Goal: Task Accomplishment & Management: Manage account settings

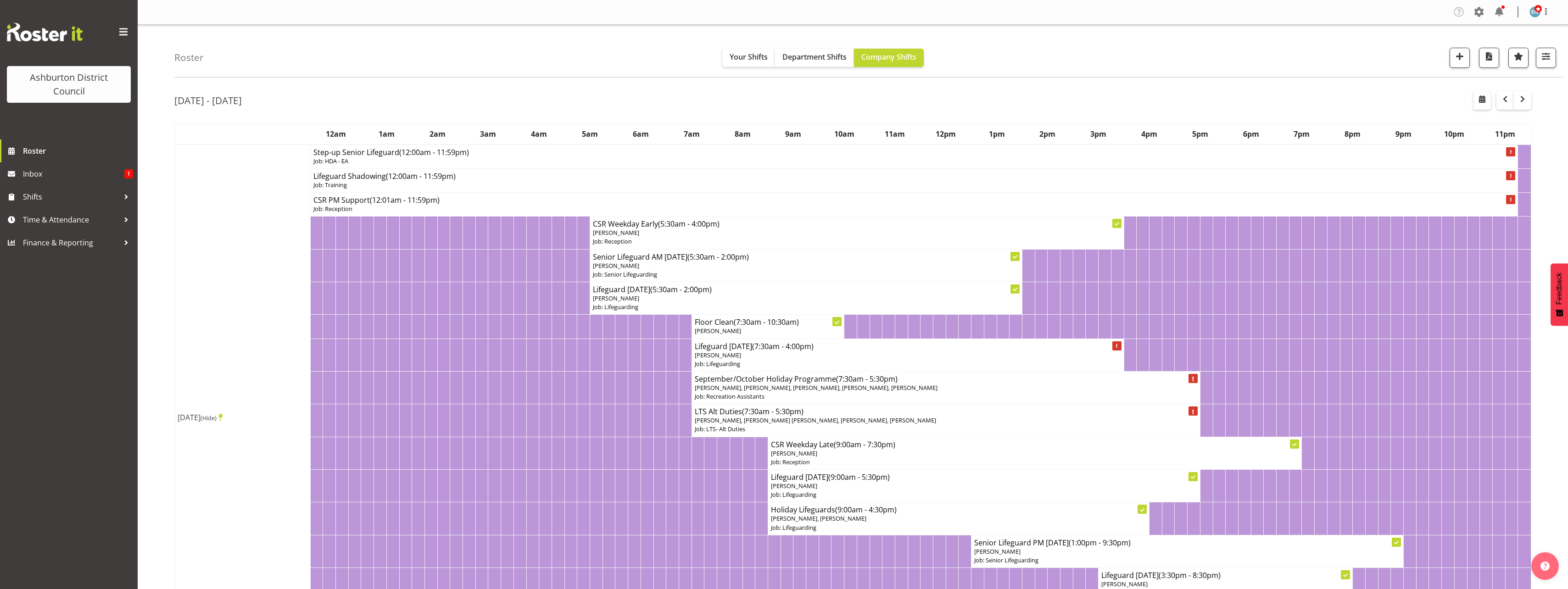
scroll to position [642, 0]
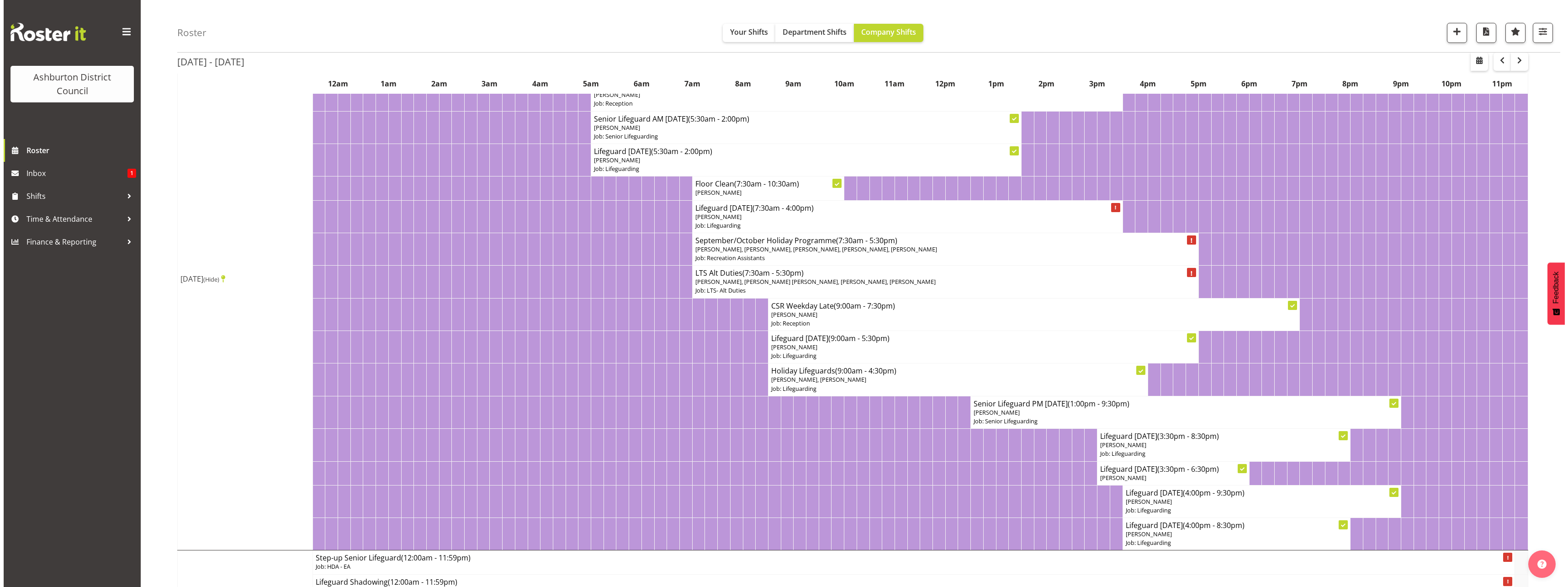
scroll to position [46, 0]
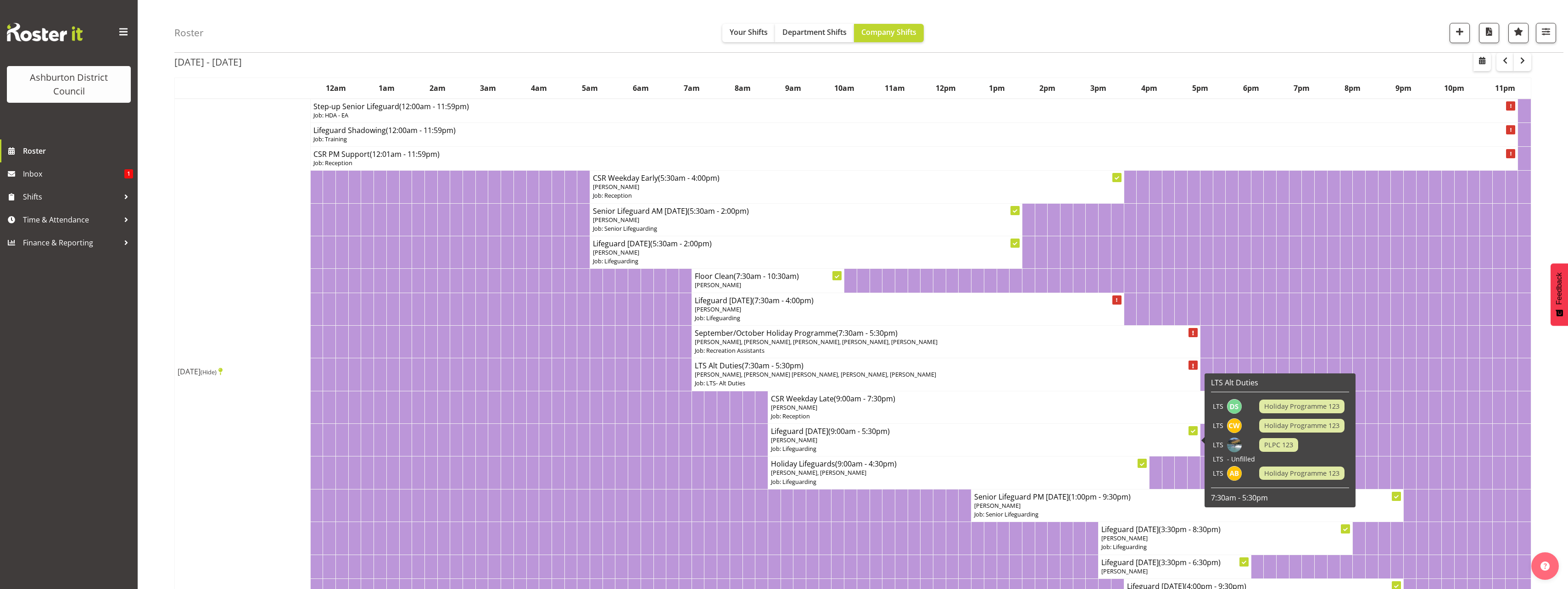
click at [856, 440] on p "[PERSON_NAME]" at bounding box center [983, 439] width 426 height 9
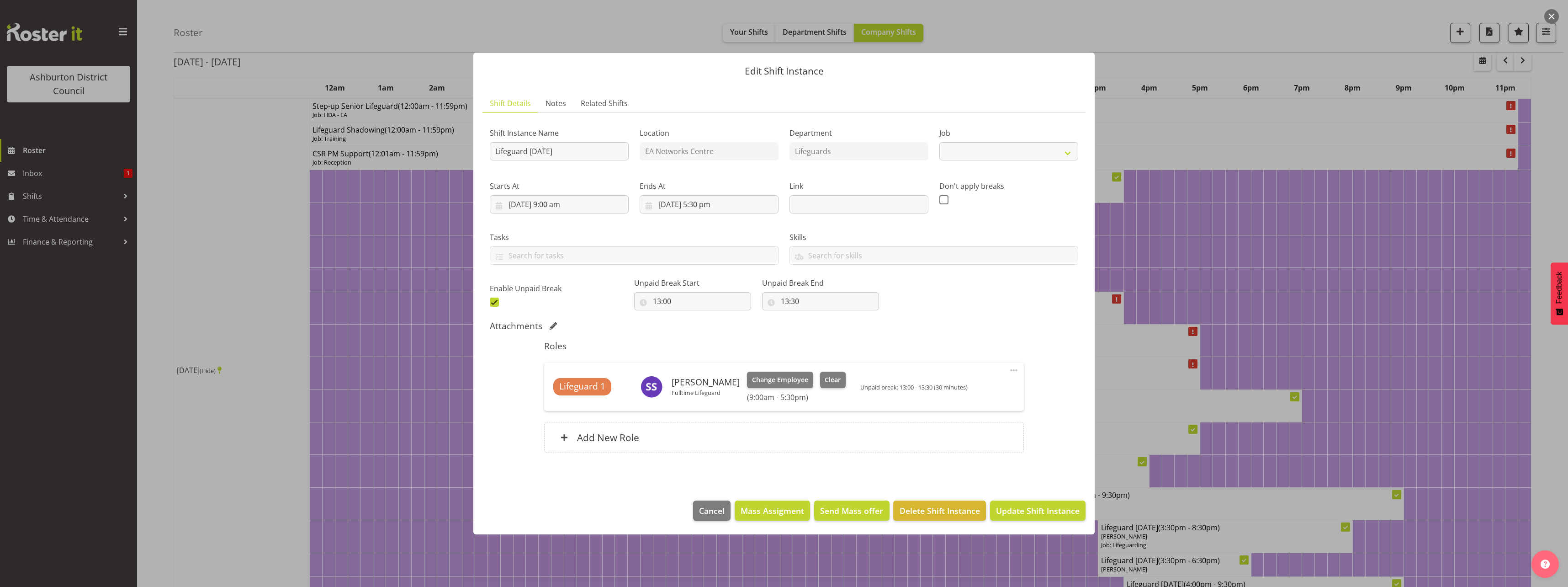
select select "38"
click at [832, 380] on span "Clear" at bounding box center [832, 379] width 16 height 10
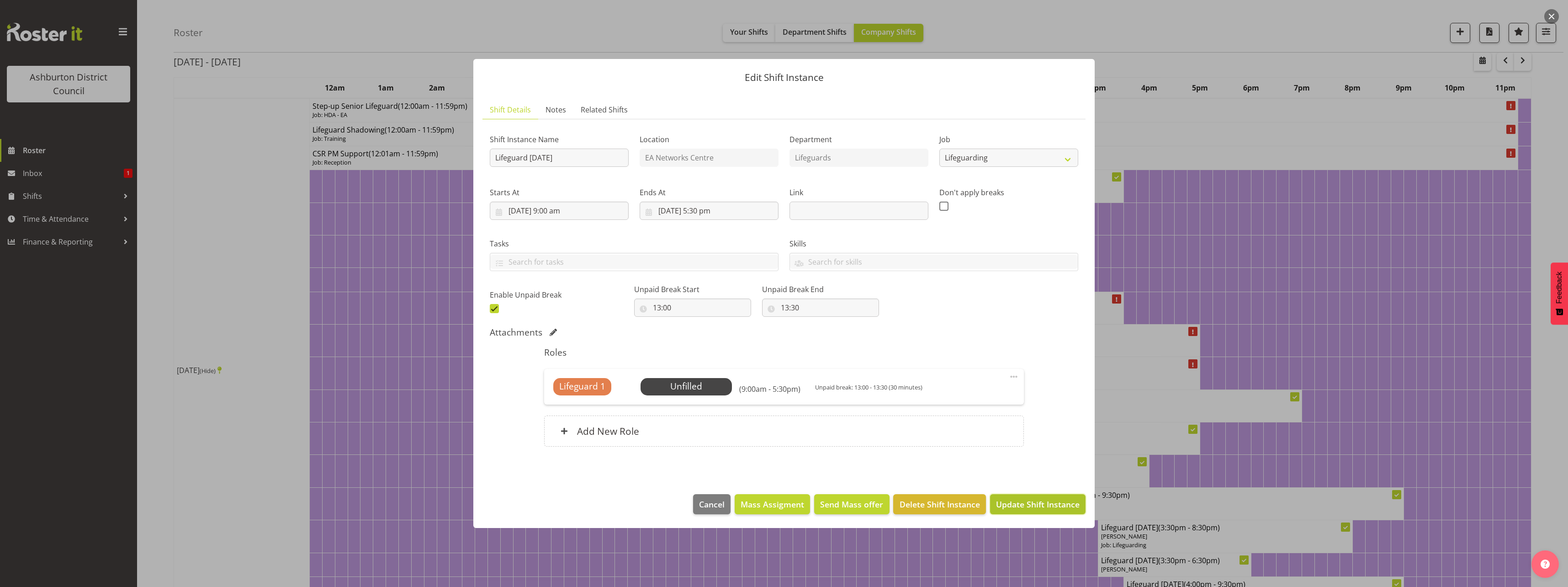
click at [1019, 504] on span "Update Shift Instance" at bounding box center [1038, 504] width 84 height 12
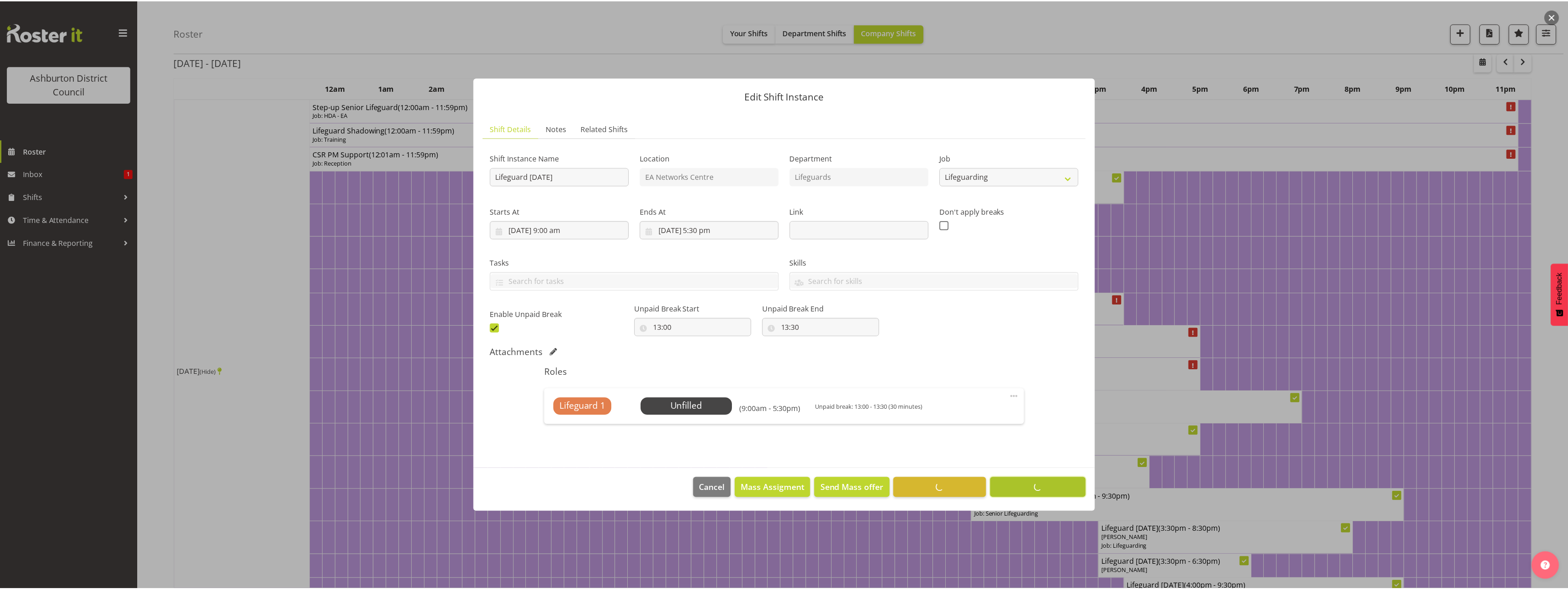
scroll to position [0, 0]
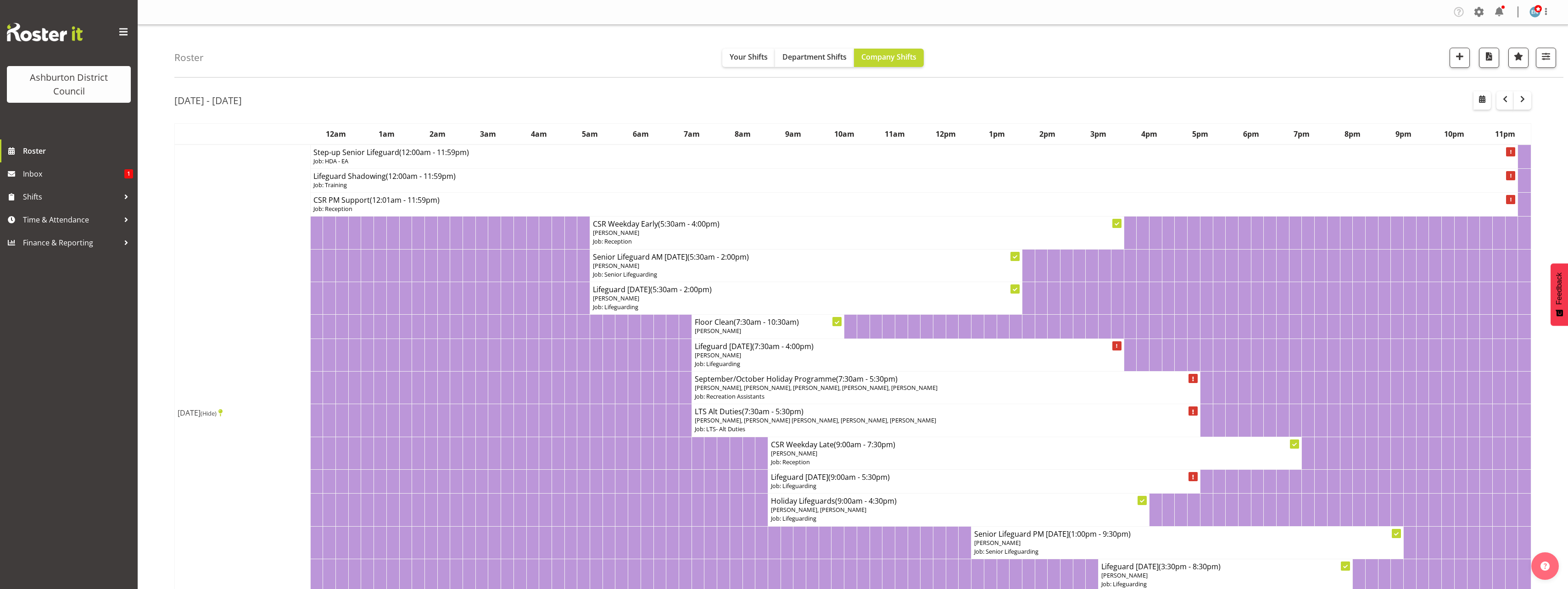
click at [216, 411] on span "(Hide)" at bounding box center [208, 413] width 16 height 8
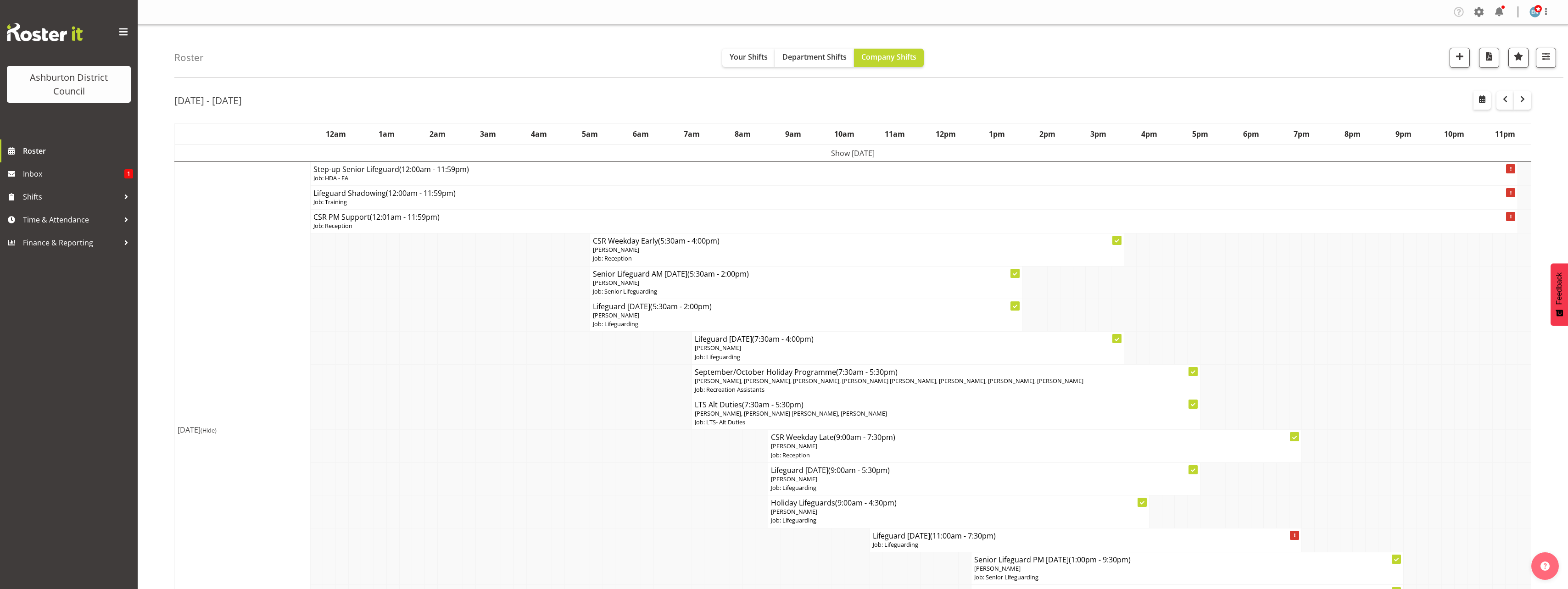
click at [819, 153] on td "Show [DATE]" at bounding box center [853, 154] width 1357 height 18
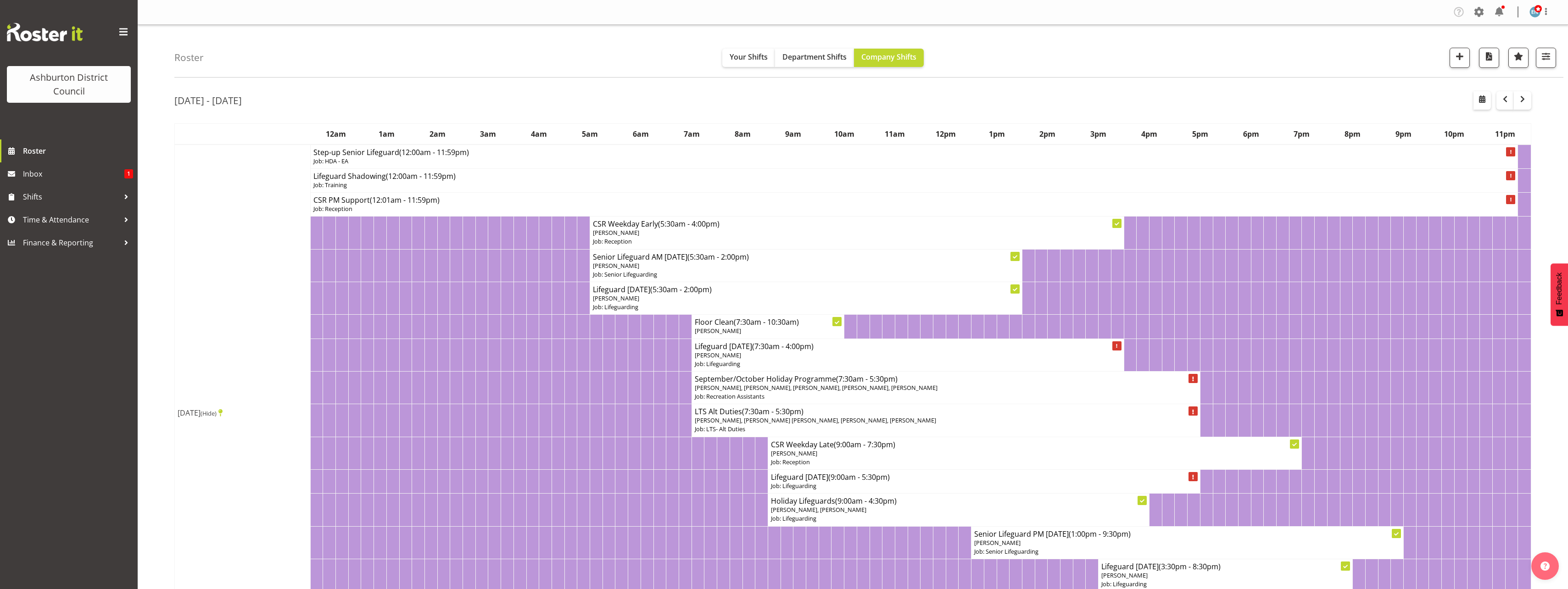
click at [216, 411] on span "(Hide)" at bounding box center [208, 413] width 16 height 8
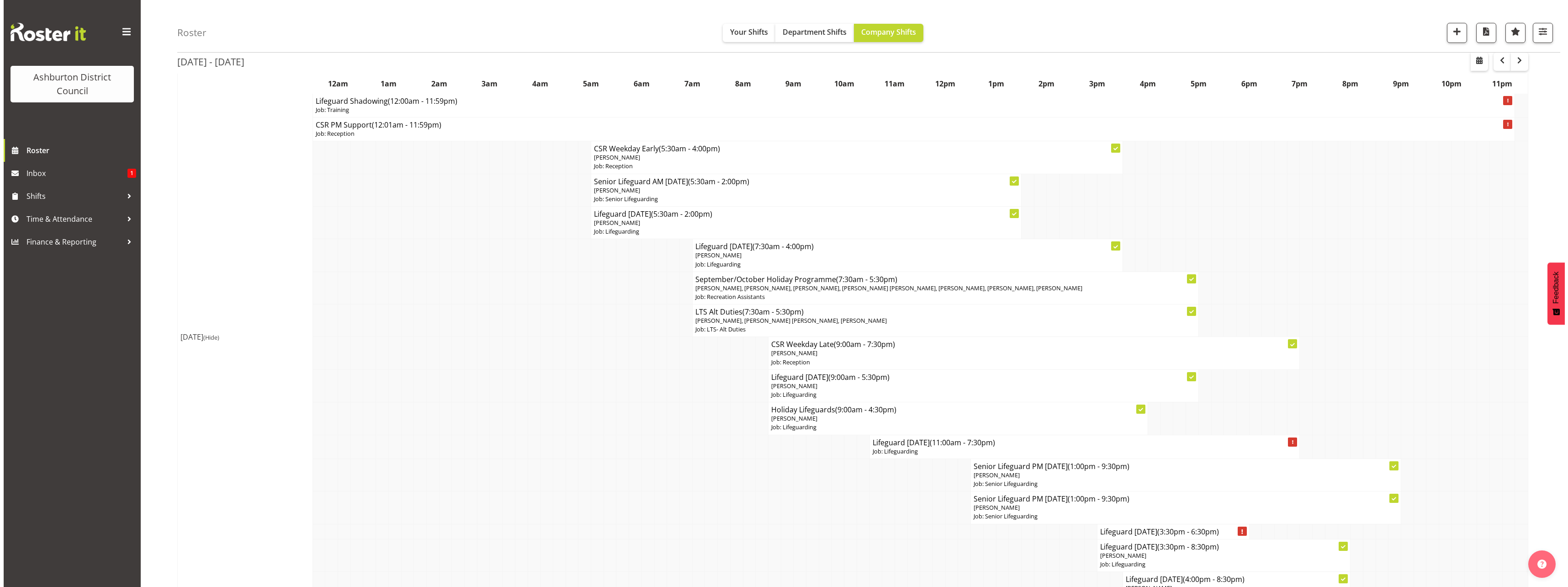
scroll to position [137, 0]
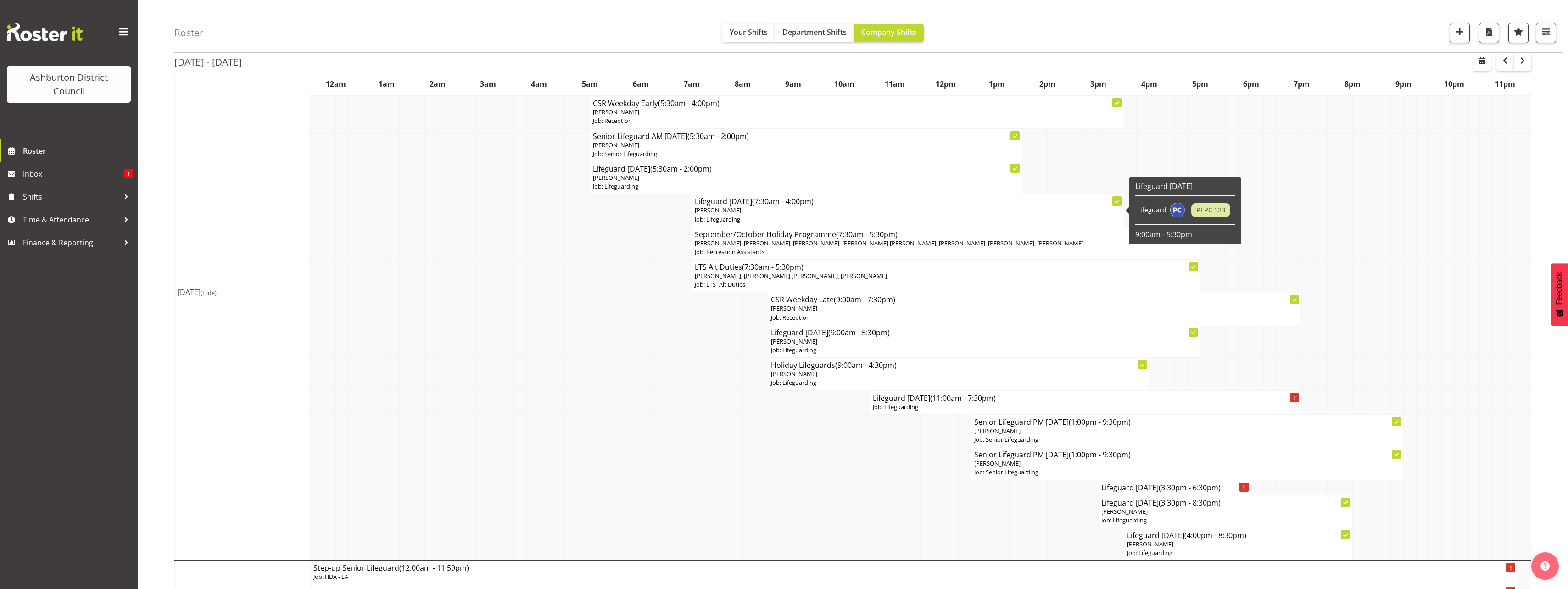
click at [743, 204] on h4 "Lifeguard [DATE] (7:30am - 4:00pm)" at bounding box center [907, 201] width 426 height 9
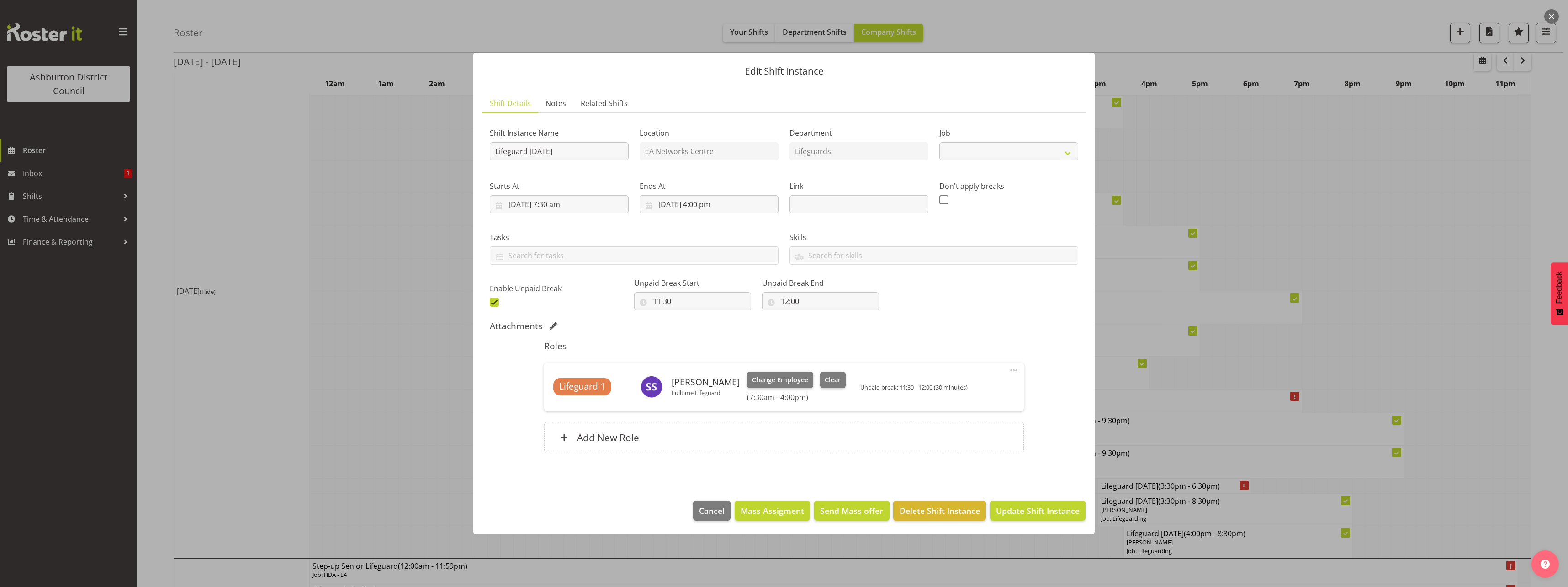
select select "38"
click at [825, 384] on span "Clear" at bounding box center [832, 379] width 16 height 10
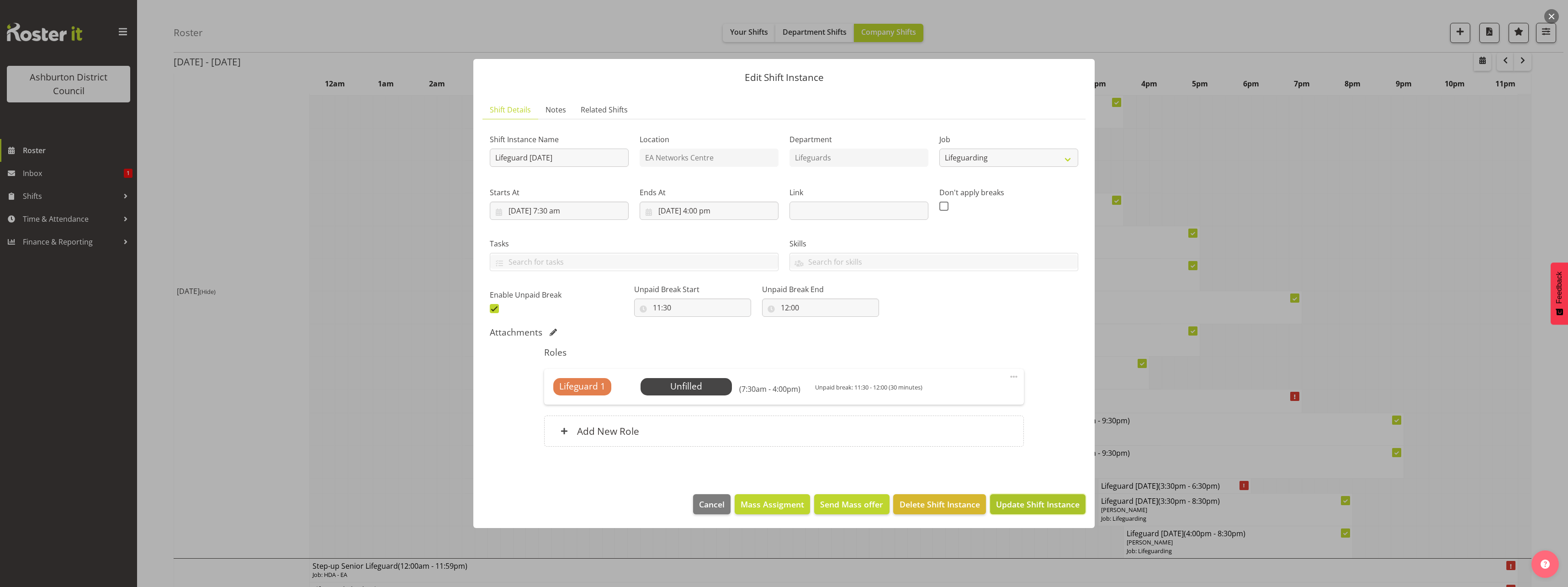
click at [1054, 508] on span "Update Shift Instance" at bounding box center [1038, 504] width 84 height 12
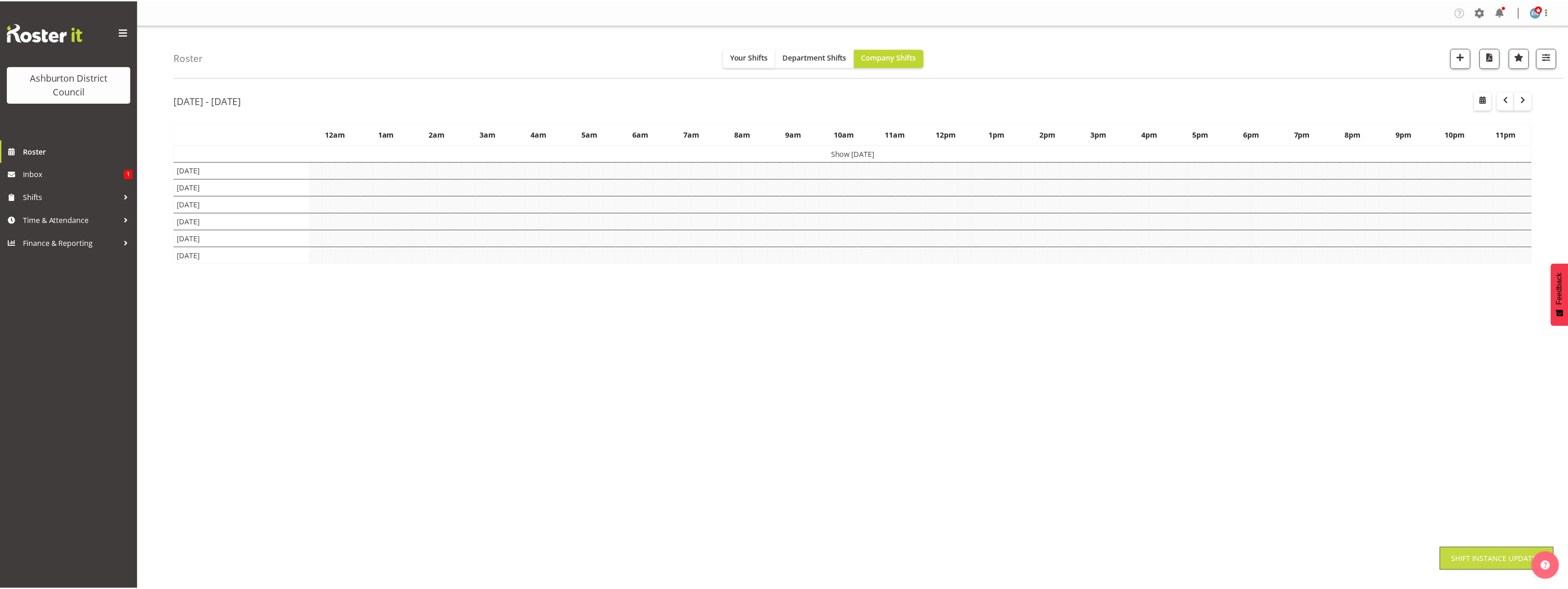
scroll to position [0, 0]
click at [148, 77] on div "Roster Your Shifts Department Shifts Company Shifts 1 Locations [GEOGRAPHIC_DAT…" at bounding box center [853, 238] width 1430 height 427
